Goal: Information Seeking & Learning: Learn about a topic

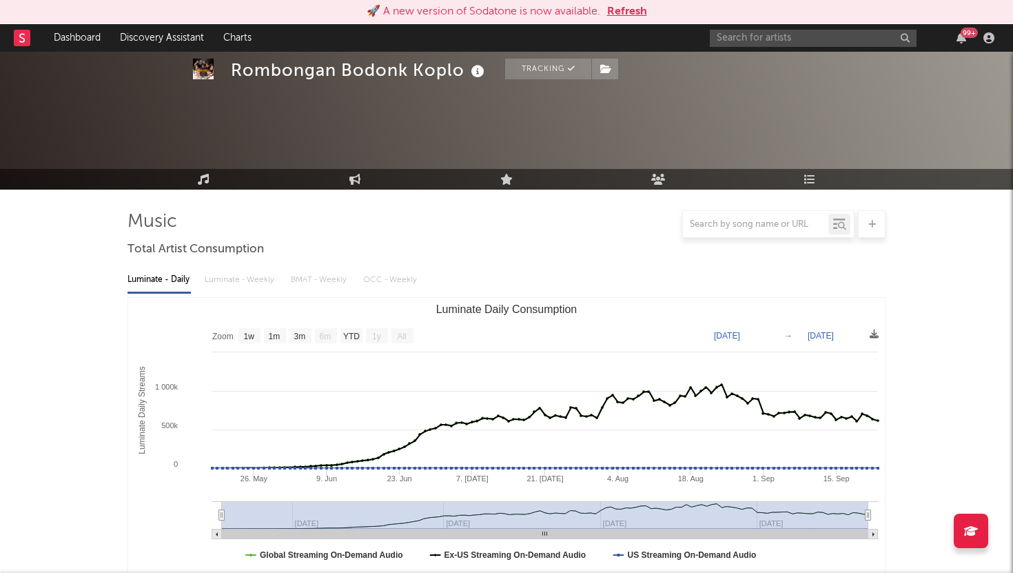
select select "1w"
select select "All"
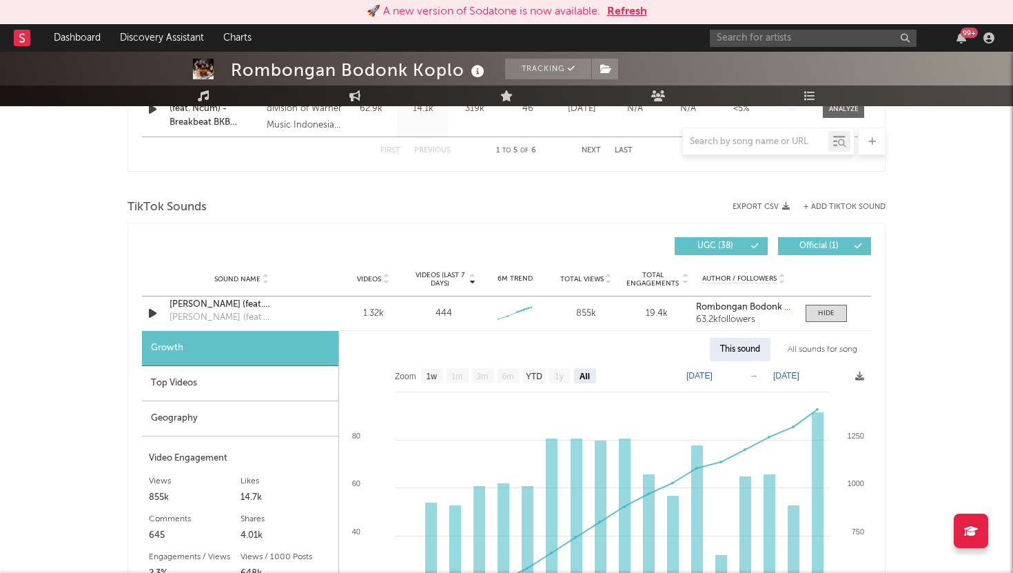
scroll to position [848, 0]
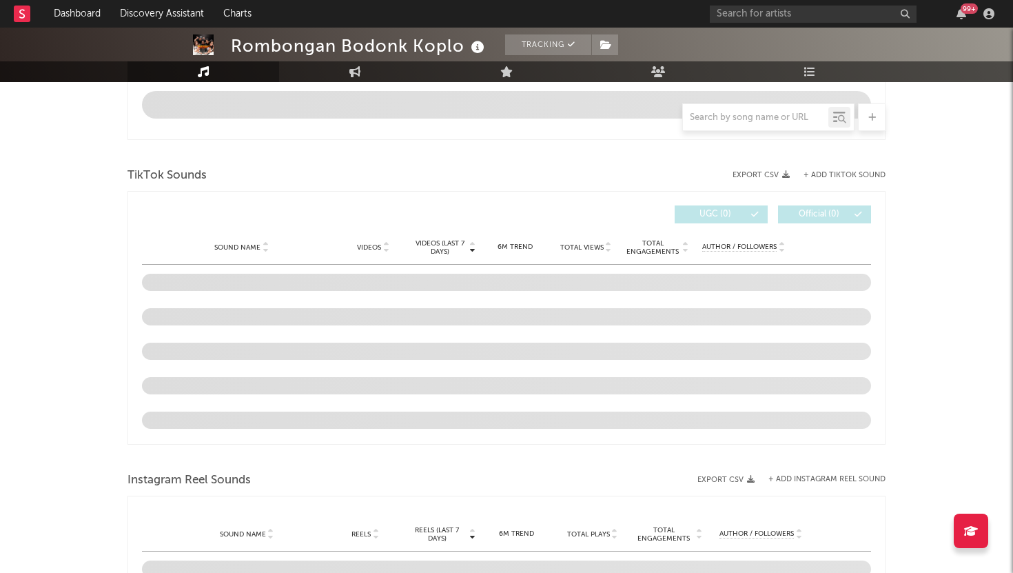
scroll to position [721, 0]
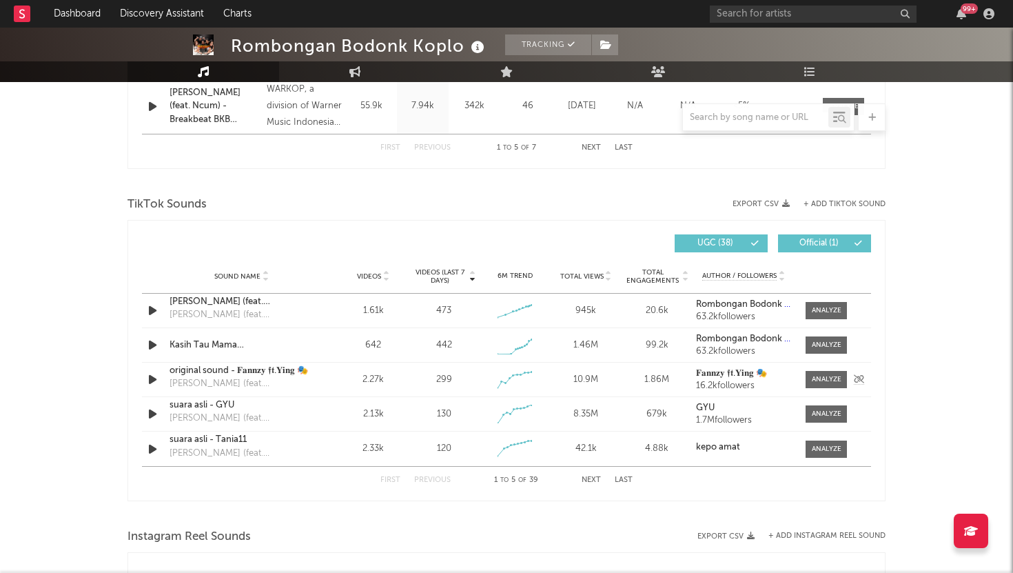
select select "1w"
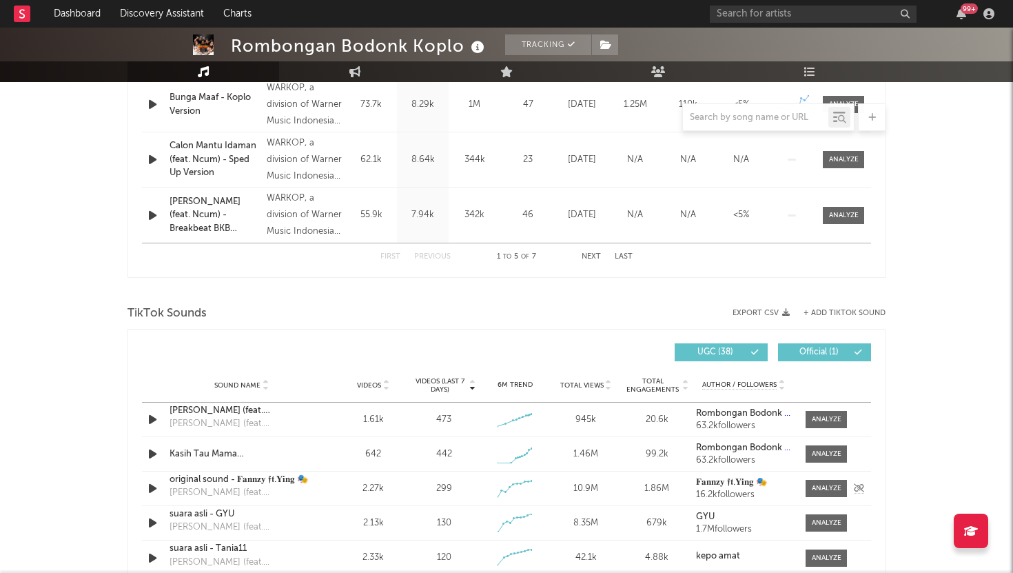
scroll to position [830, 0]
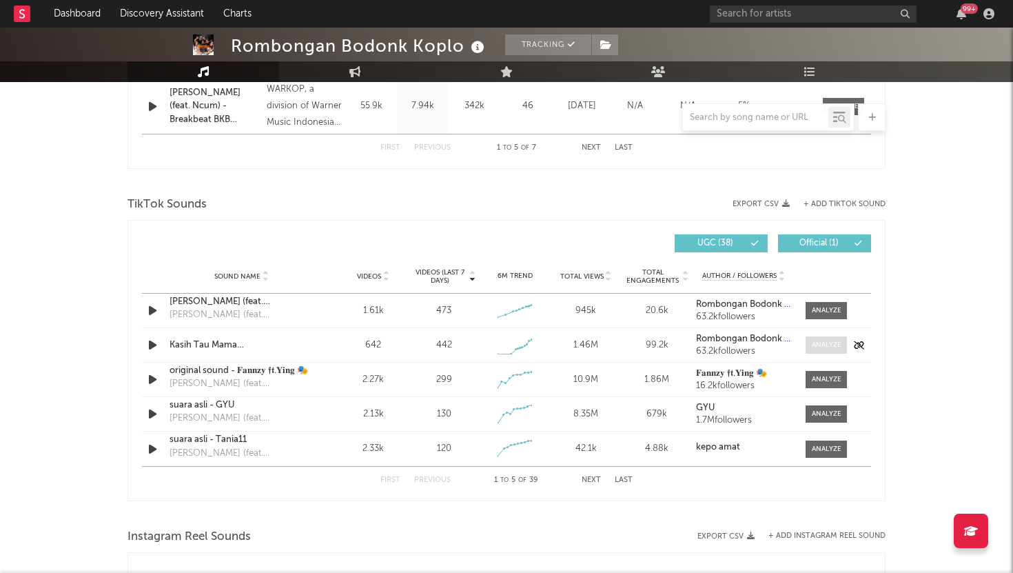
click at [822, 344] on div at bounding box center [827, 345] width 30 height 10
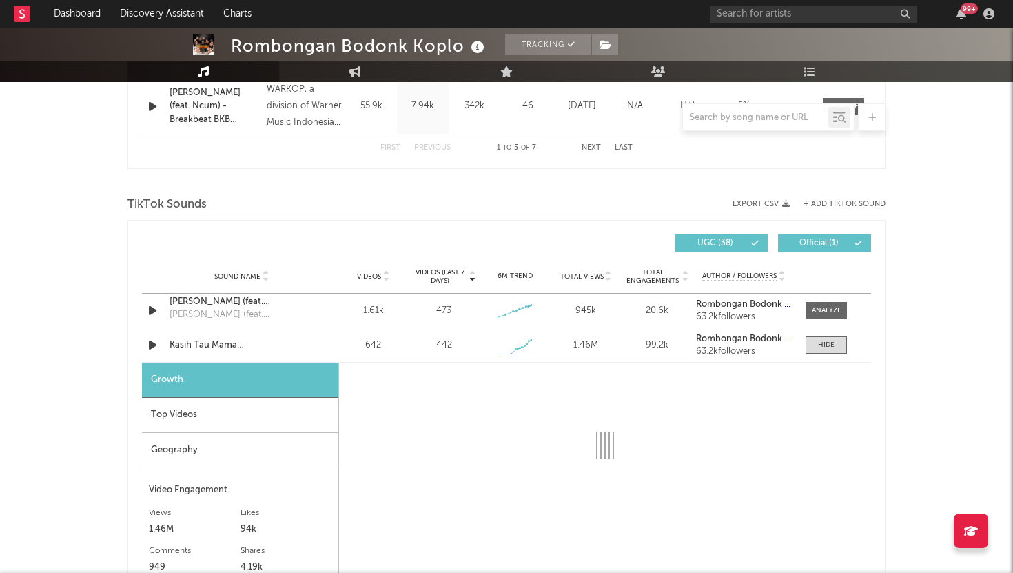
click at [188, 417] on div "Top Videos" at bounding box center [240, 415] width 196 height 35
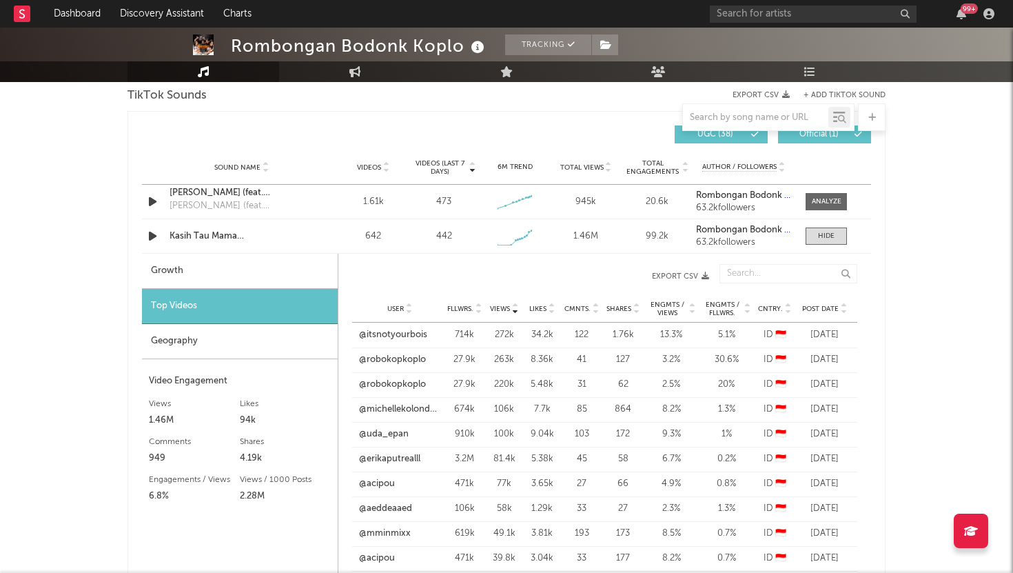
scroll to position [934, 0]
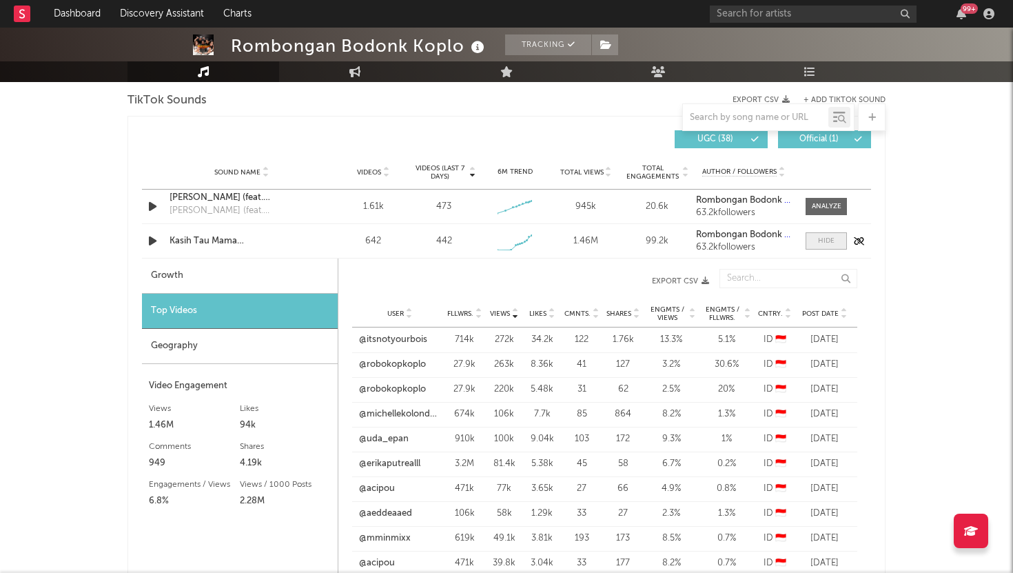
click at [824, 242] on div at bounding box center [826, 241] width 17 height 10
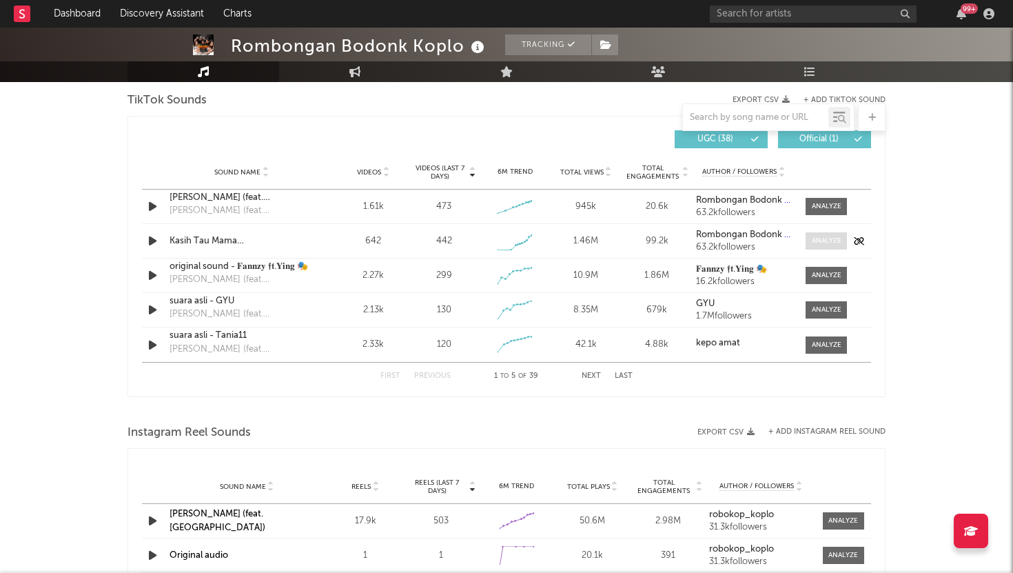
click at [824, 242] on div at bounding box center [827, 241] width 30 height 10
select select "1w"
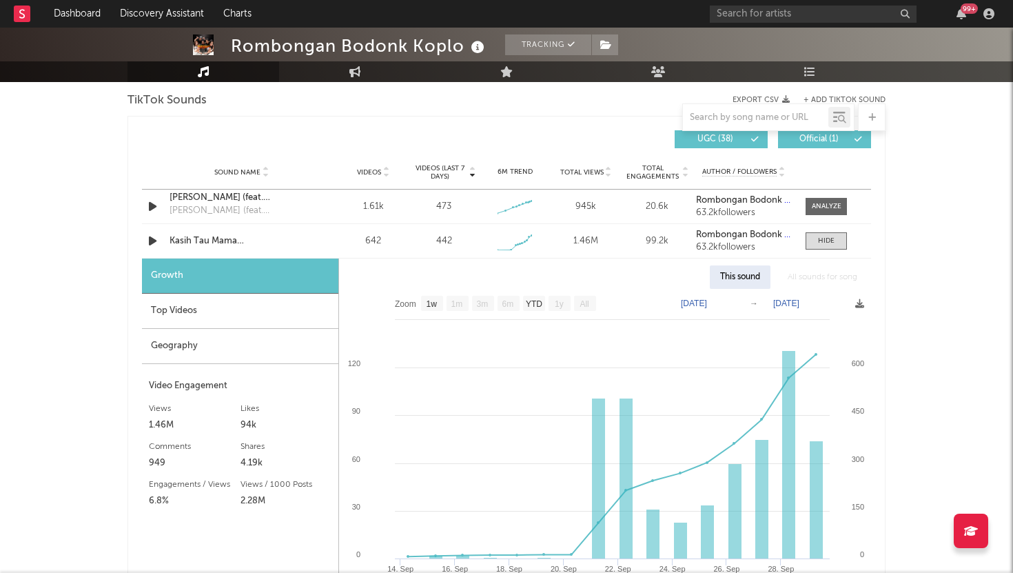
click at [314, 303] on div "Top Videos" at bounding box center [240, 310] width 196 height 35
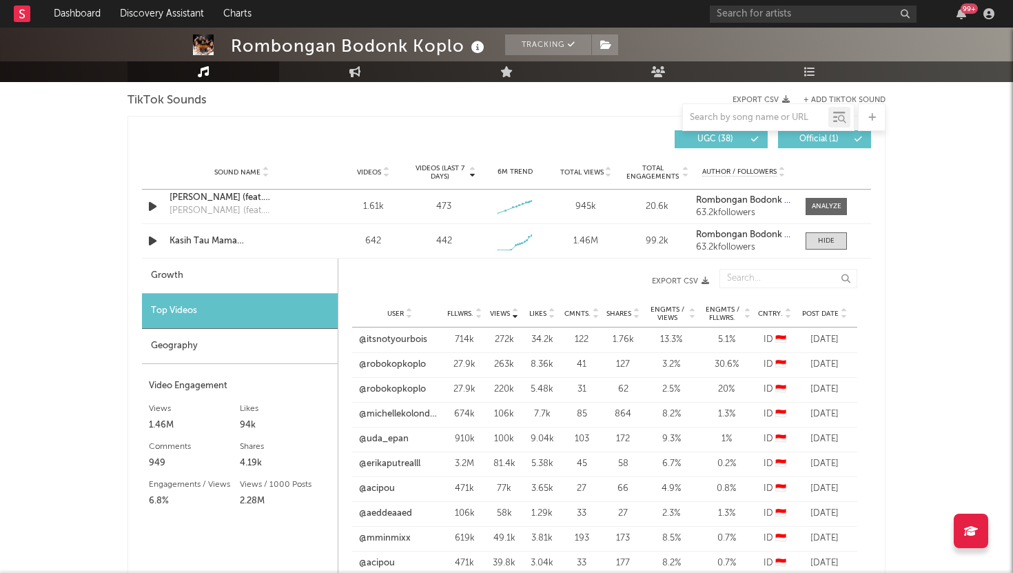
click at [313, 275] on div "Growth" at bounding box center [240, 275] width 196 height 35
select select "1w"
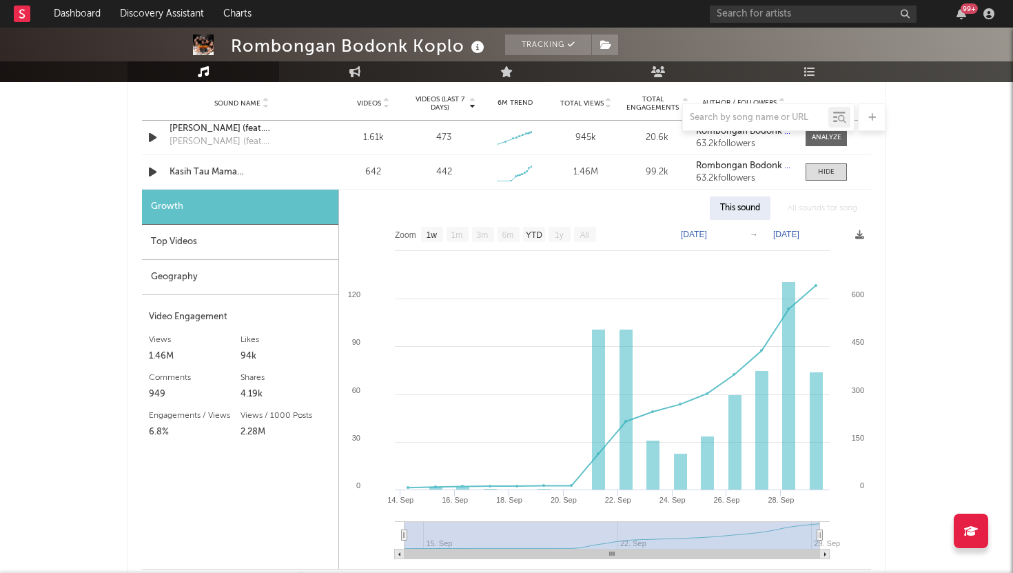
scroll to position [1016, 0]
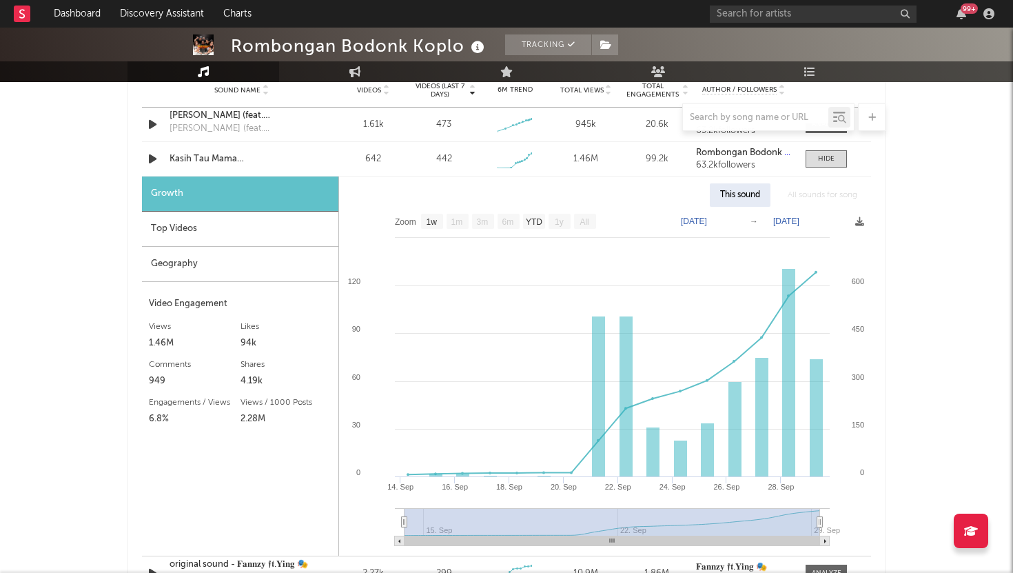
click at [294, 243] on div "Top Videos" at bounding box center [240, 229] width 196 height 35
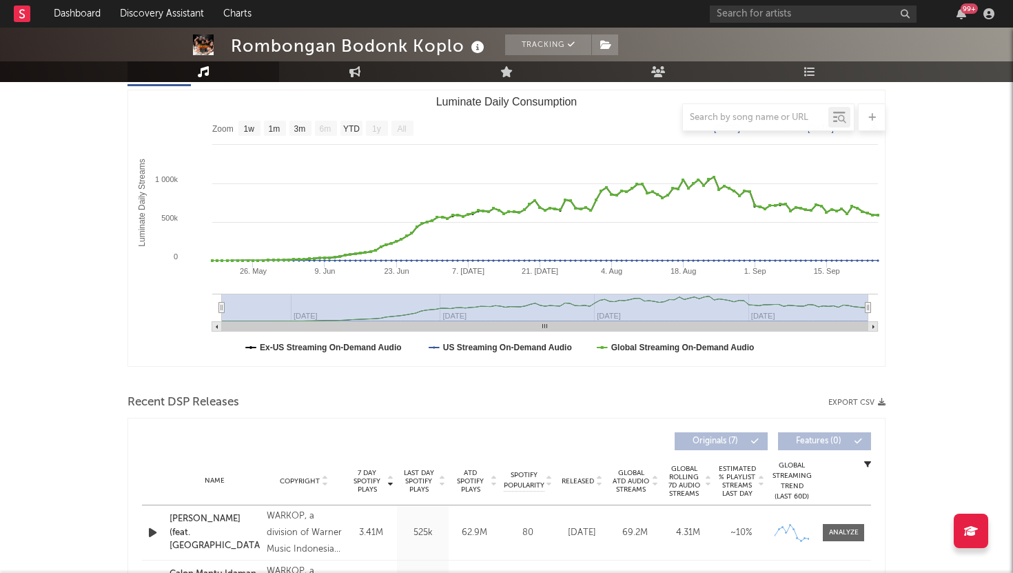
scroll to position [0, 0]
